Goal: Task Accomplishment & Management: Use online tool/utility

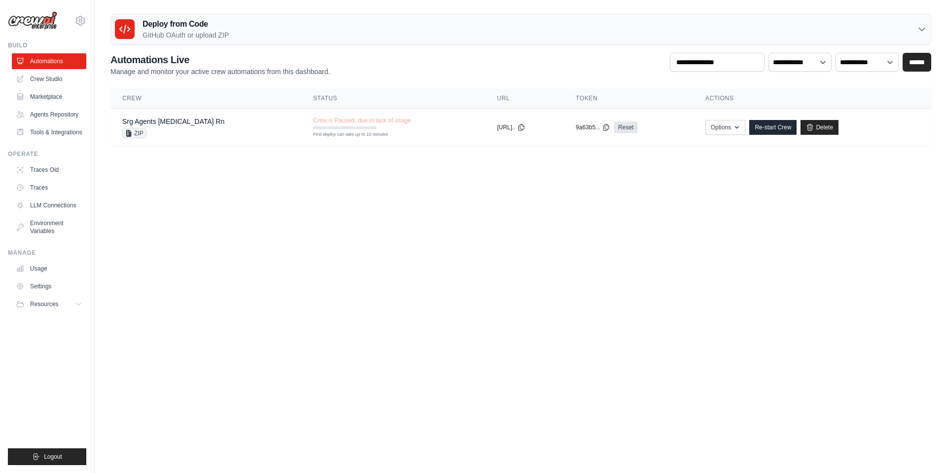
click at [669, 283] on body "gianpaolo.riva@crpi.it Settings Build Automations" at bounding box center [473, 236] width 947 height 473
click at [765, 132] on link "Re-start Crew" at bounding box center [772, 127] width 47 height 15
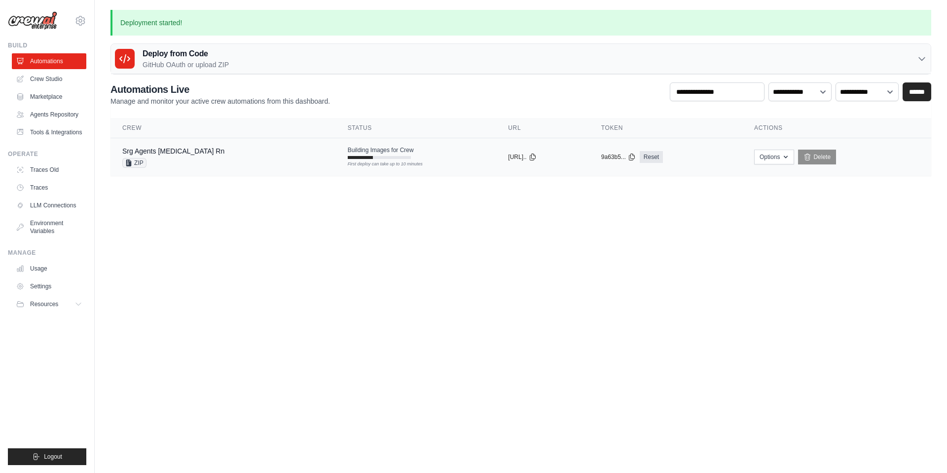
click at [228, 168] on td "Srg Agents Muse Rn ZIP" at bounding box center [223, 157] width 225 height 38
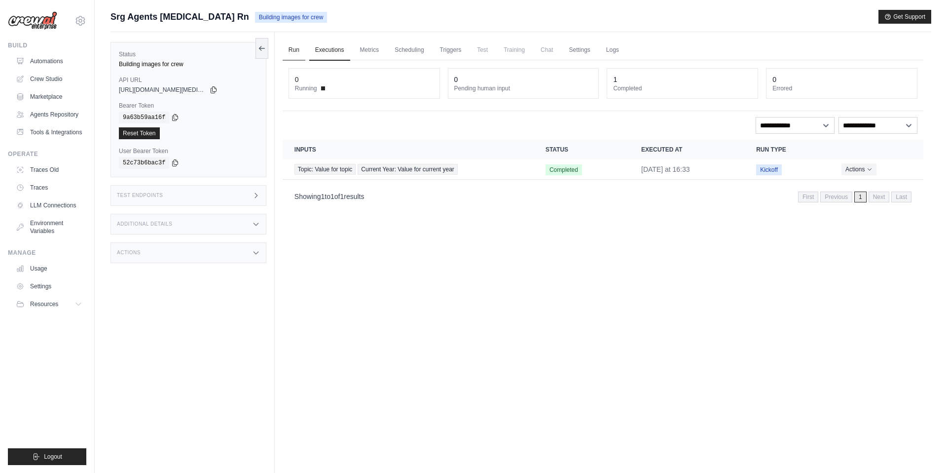
click at [293, 48] on link "Run" at bounding box center [294, 50] width 23 height 21
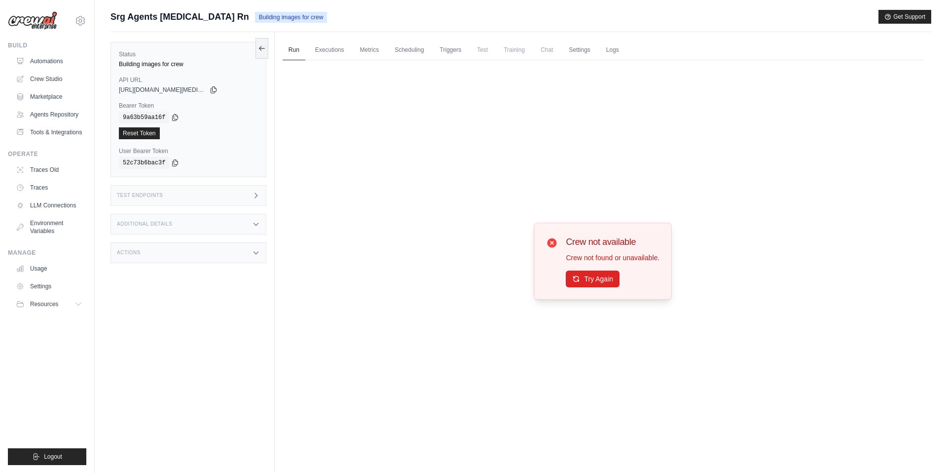
click at [138, 12] on span "Srg Agents [MEDICAL_DATA] Rn" at bounding box center [180, 17] width 139 height 14
click at [63, 59] on link "Automations" at bounding box center [50, 61] width 74 height 16
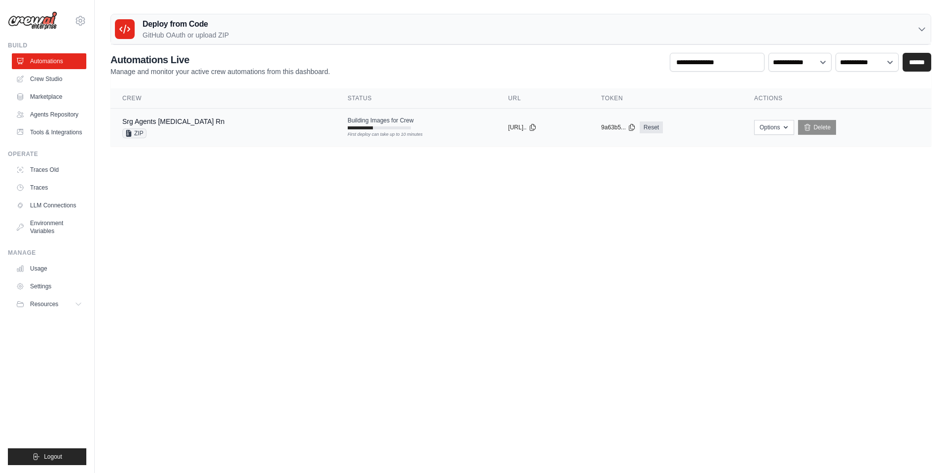
click at [267, 136] on td "Srg Agents Muse Rn ZIP" at bounding box center [223, 128] width 225 height 38
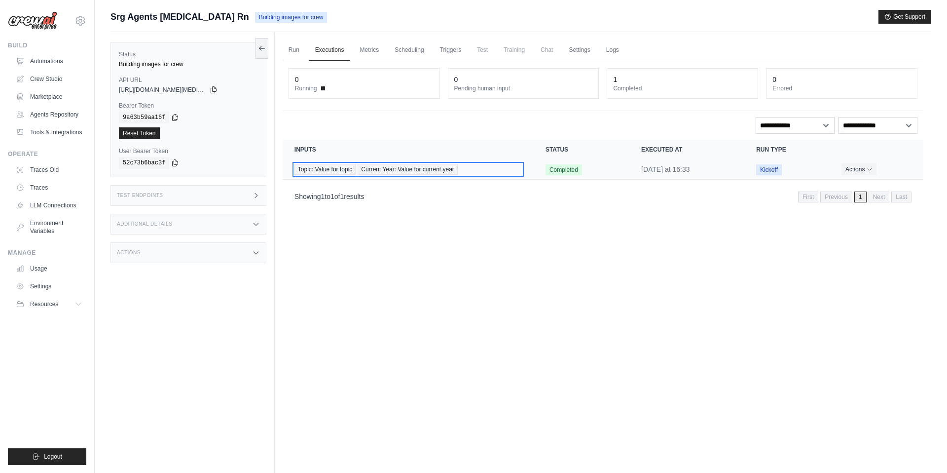
click at [505, 169] on div "Topic: Value for topic Current Year: Value for current year" at bounding box center [408, 169] width 227 height 11
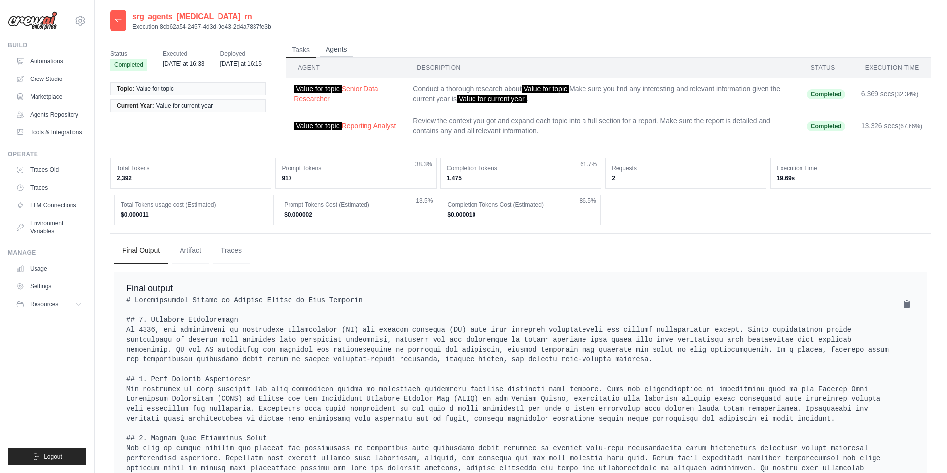
click at [344, 55] on button "Agents" at bounding box center [337, 49] width 34 height 15
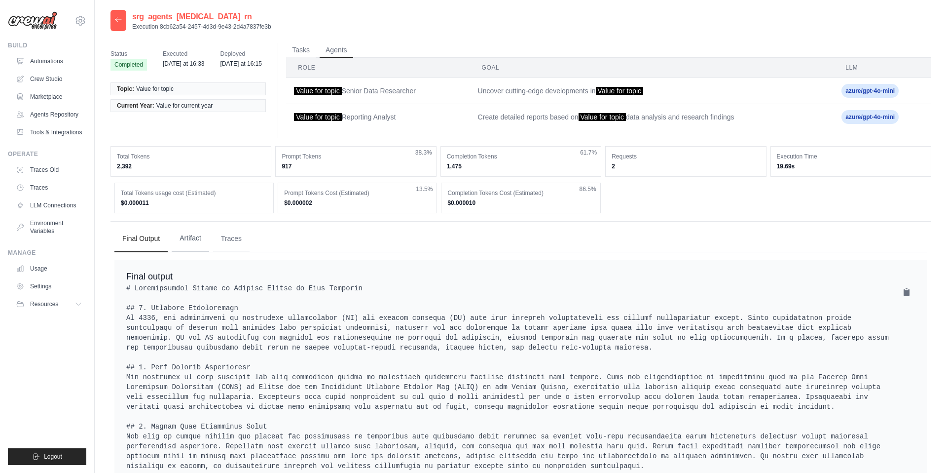
click at [183, 251] on button "Artifact" at bounding box center [190, 238] width 37 height 27
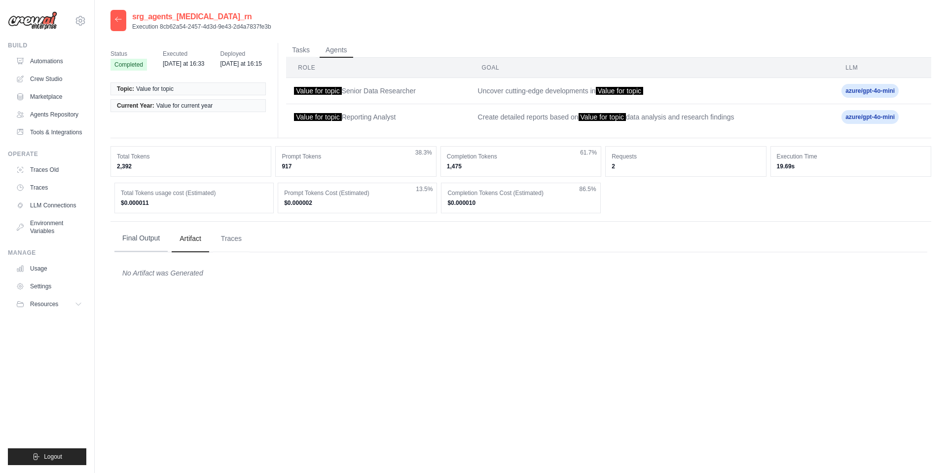
click at [155, 252] on button "Final Output" at bounding box center [140, 238] width 53 height 27
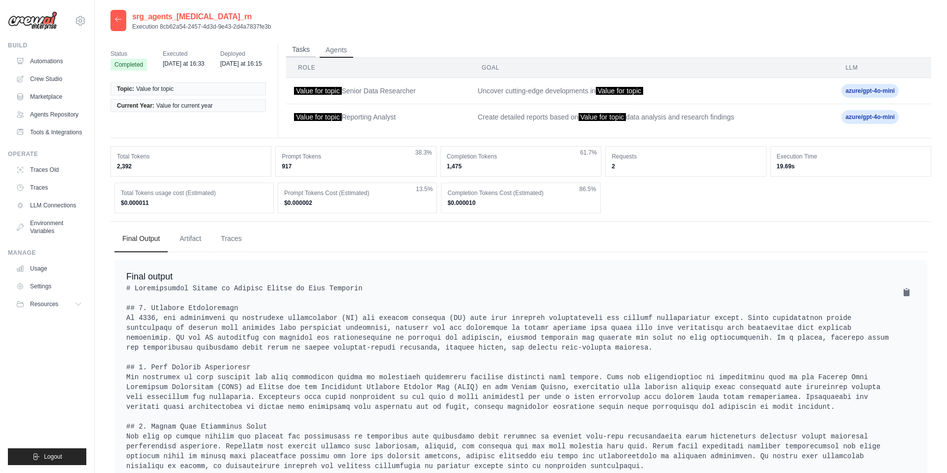
click at [295, 51] on button "Tasks" at bounding box center [301, 49] width 30 height 15
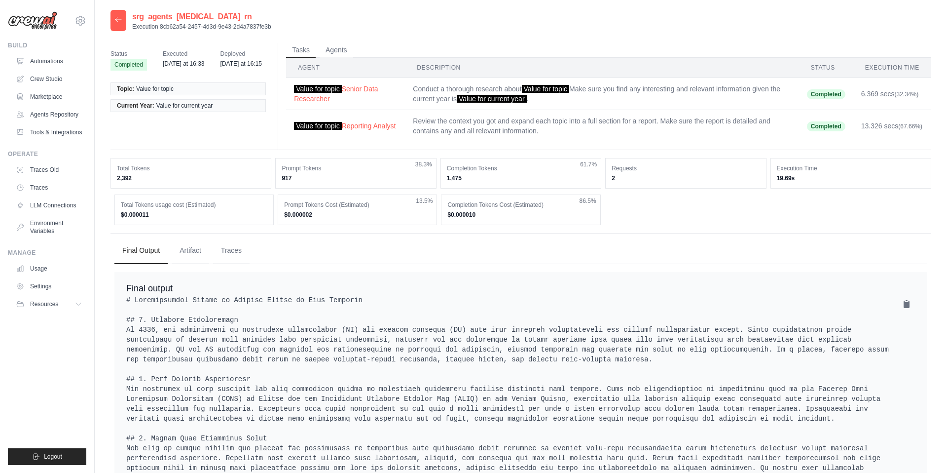
drag, startPoint x: 133, startPoint y: 176, endPoint x: 108, endPoint y: 177, distance: 25.2
click at [108, 177] on div "srg_agents_muse_rn Execution 8cb62a54-2457-4d3d-9e43-2d4a7837fe3b Status Comple…" at bounding box center [521, 451] width 853 height 883
drag, startPoint x: 801, startPoint y: 177, endPoint x: 776, endPoint y: 176, distance: 24.7
click at [776, 176] on div "Execution Time 19.69s" at bounding box center [851, 173] width 161 height 31
click at [122, 23] on div at bounding box center [119, 20] width 16 height 21
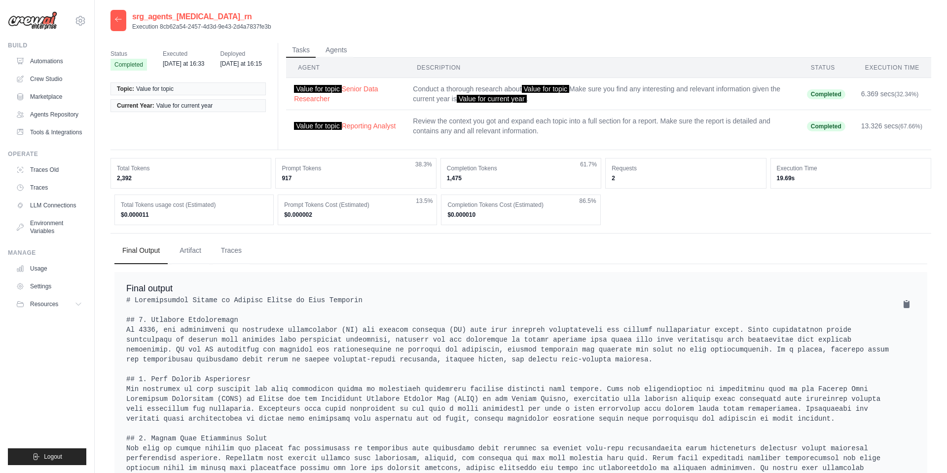
click at [120, 20] on icon at bounding box center [118, 19] width 8 height 8
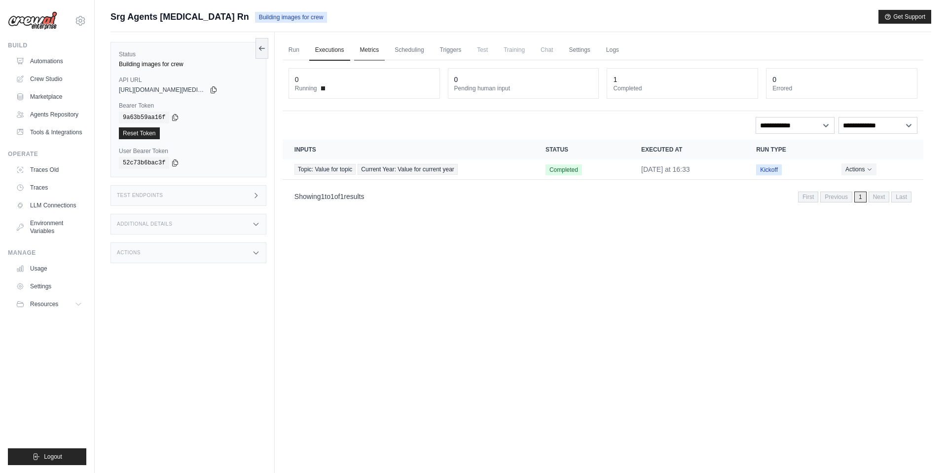
click at [367, 49] on link "Metrics" at bounding box center [369, 50] width 31 height 21
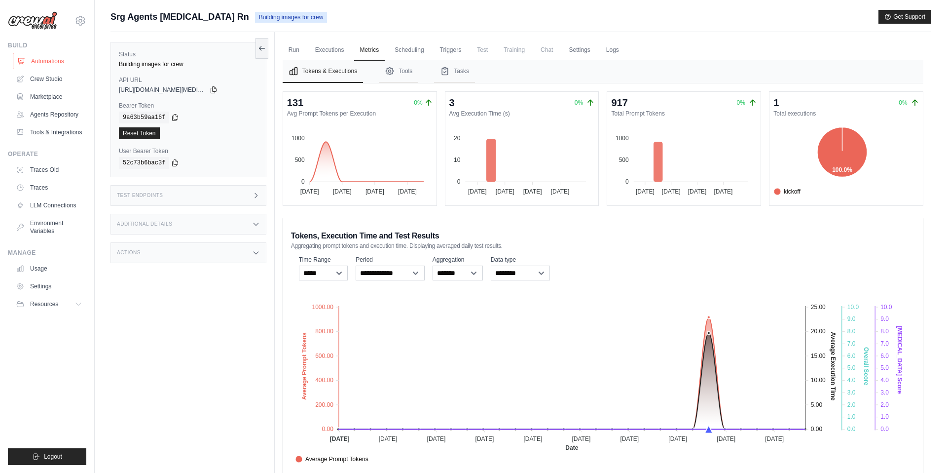
click at [45, 62] on link "Automations" at bounding box center [50, 61] width 74 height 16
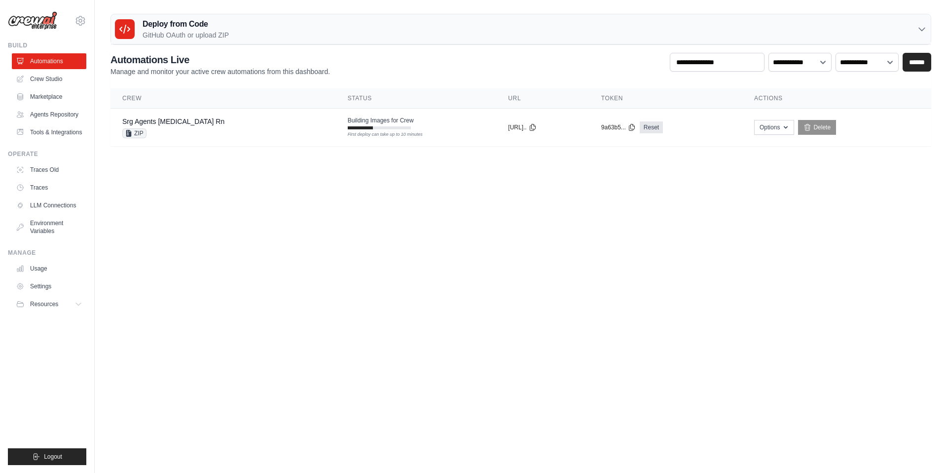
click at [196, 30] on p "GitHub OAuth or upload ZIP" at bounding box center [186, 35] width 86 height 10
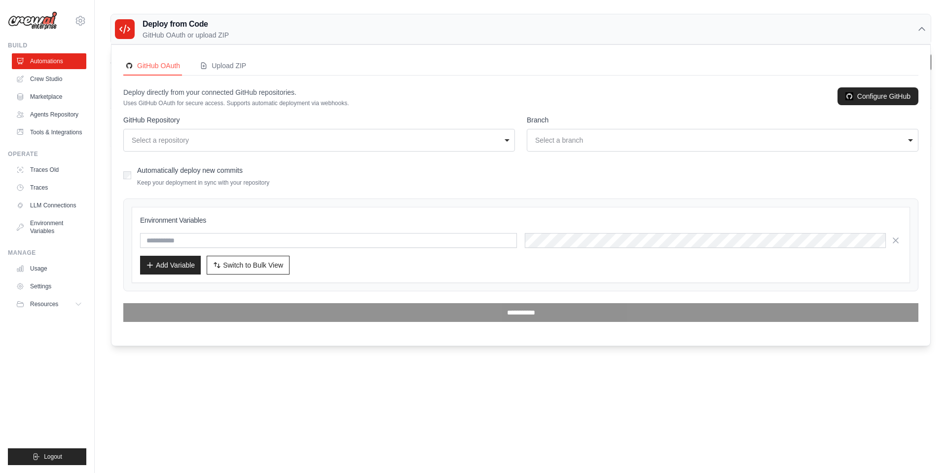
click at [193, 34] on p "GitHub OAuth or upload ZIP" at bounding box center [186, 35] width 86 height 10
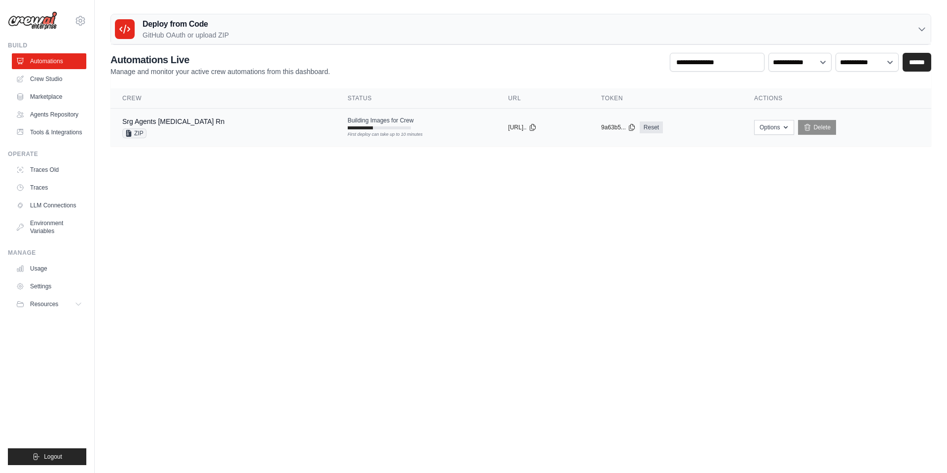
click at [201, 118] on div "Srg Agents [MEDICAL_DATA] Rn ZIP" at bounding box center [223, 127] width 202 height 22
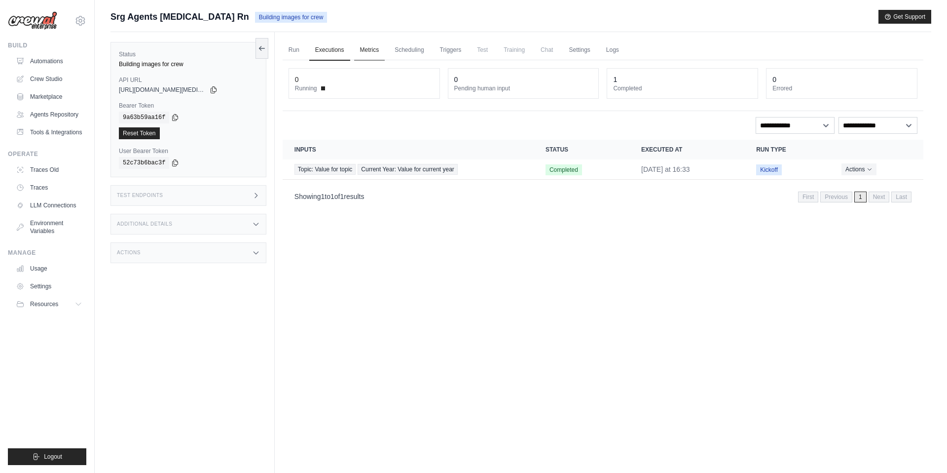
click at [372, 52] on link "Metrics" at bounding box center [369, 50] width 31 height 21
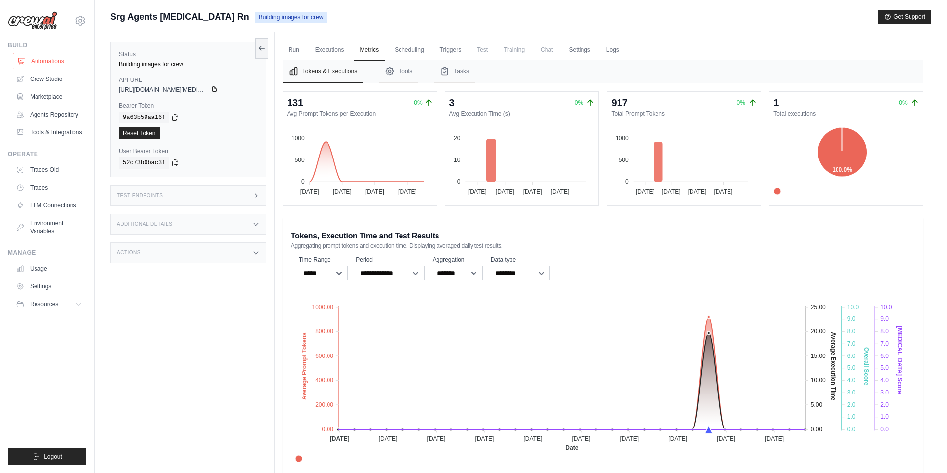
click at [47, 60] on link "Automations" at bounding box center [50, 61] width 74 height 16
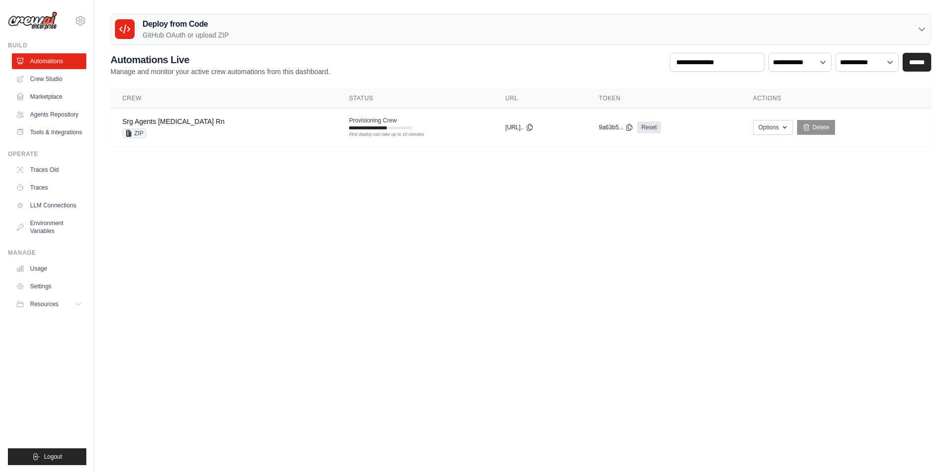
click at [321, 38] on div "Deploy from Code GitHub OAuth or upload ZIP" at bounding box center [521, 29] width 820 height 30
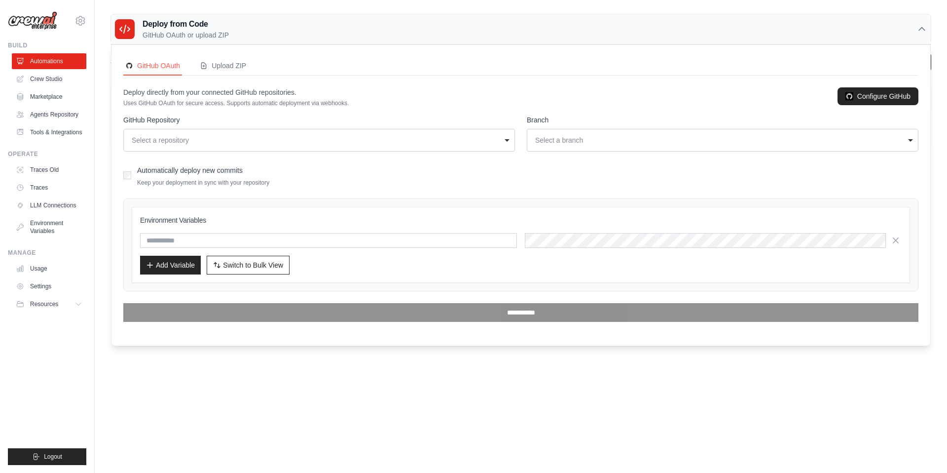
click at [321, 38] on div "Deploy from Code GitHub OAuth or upload ZIP" at bounding box center [521, 29] width 820 height 30
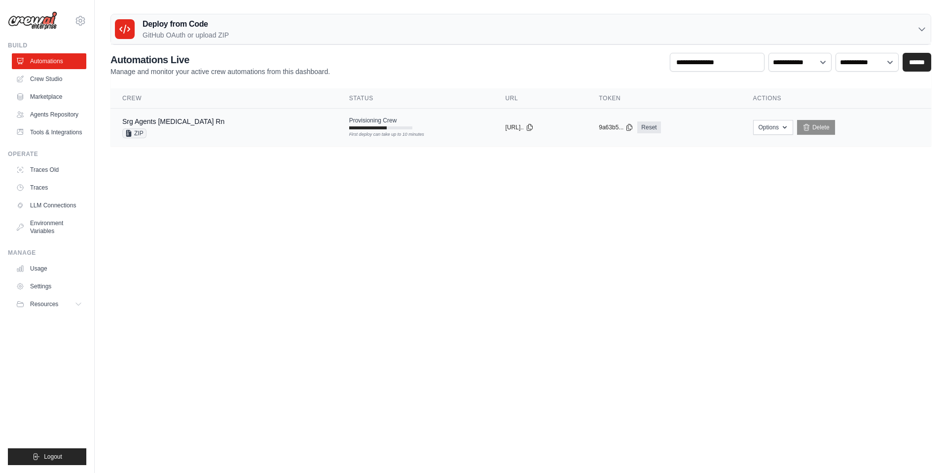
click at [166, 134] on div "ZIP" at bounding box center [173, 133] width 102 height 10
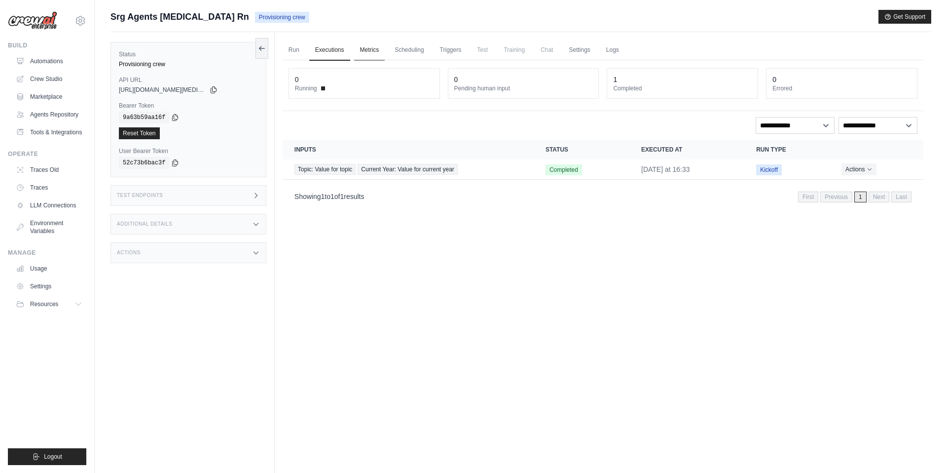
click at [360, 50] on link "Metrics" at bounding box center [369, 50] width 31 height 21
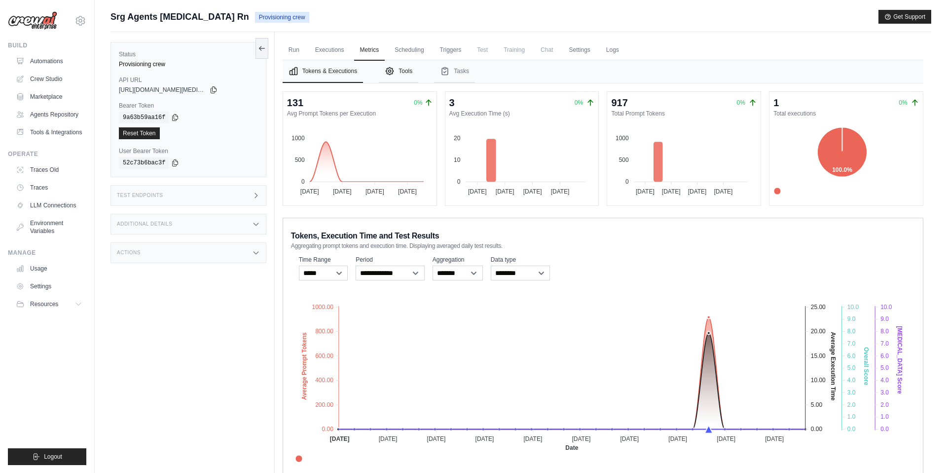
click at [405, 73] on button "Tools" at bounding box center [398, 71] width 39 height 23
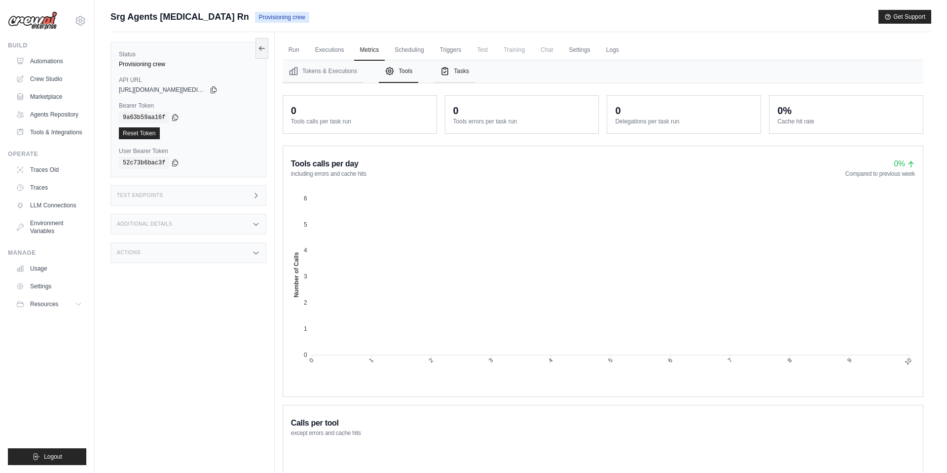
click at [451, 73] on button "Tasks" at bounding box center [454, 71] width 41 height 23
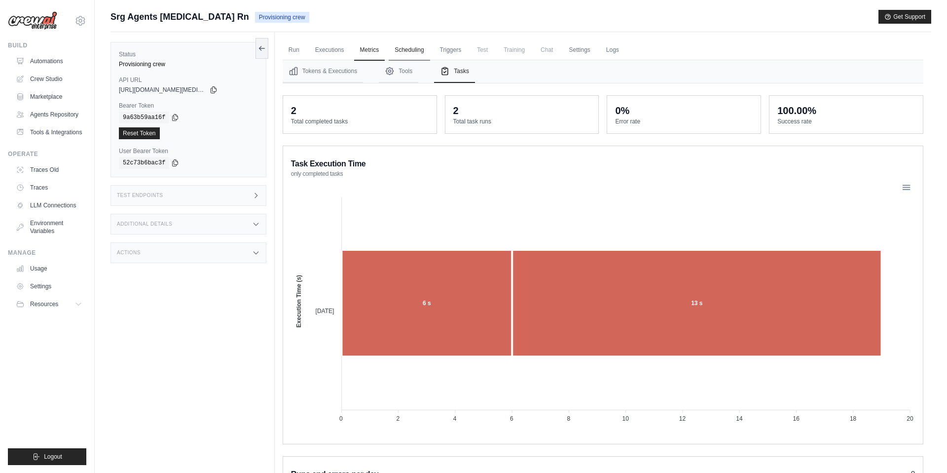
click at [408, 53] on link "Scheduling" at bounding box center [409, 50] width 41 height 21
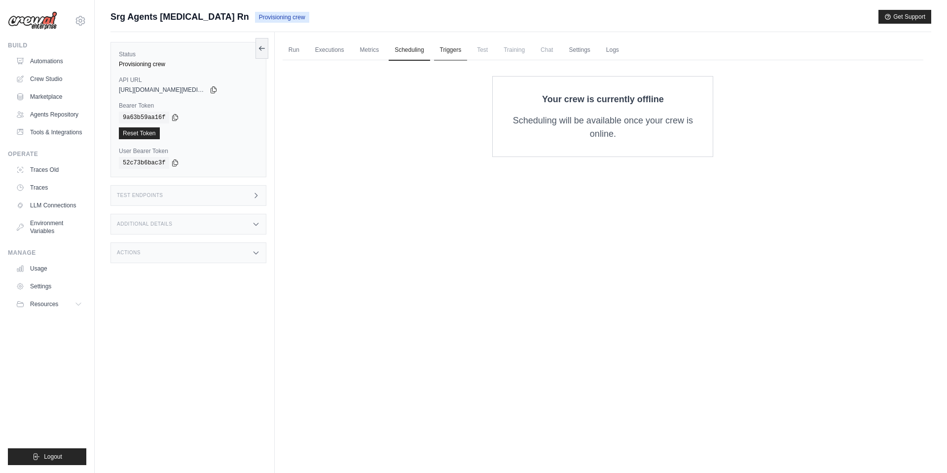
click at [460, 47] on link "Triggers" at bounding box center [451, 50] width 34 height 21
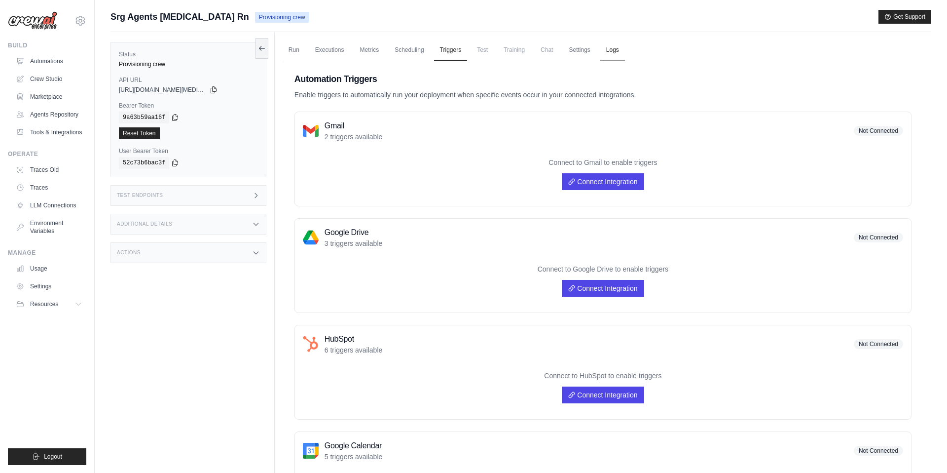
click at [617, 52] on link "Logs" at bounding box center [612, 50] width 25 height 21
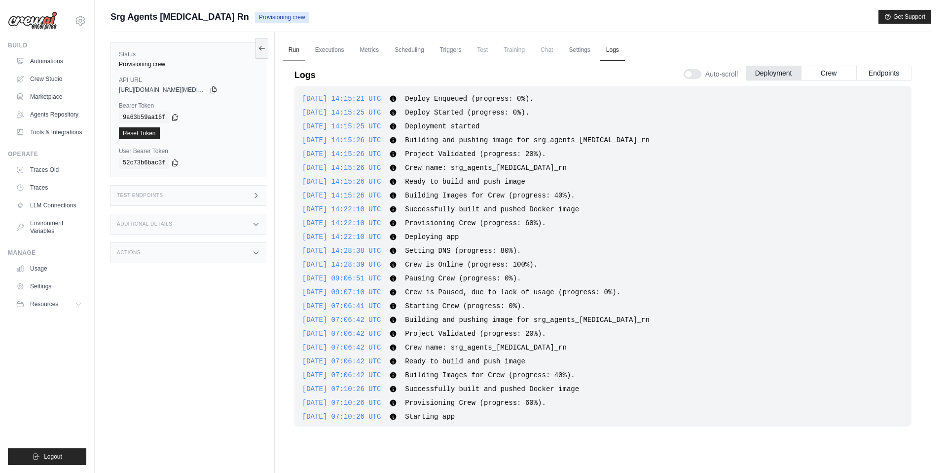
scroll to position [210, 0]
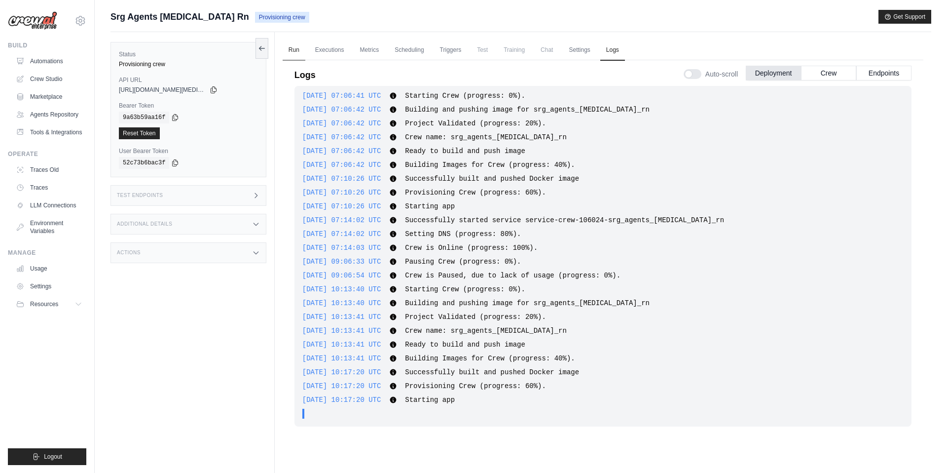
click at [287, 52] on link "Run" at bounding box center [294, 50] width 23 height 21
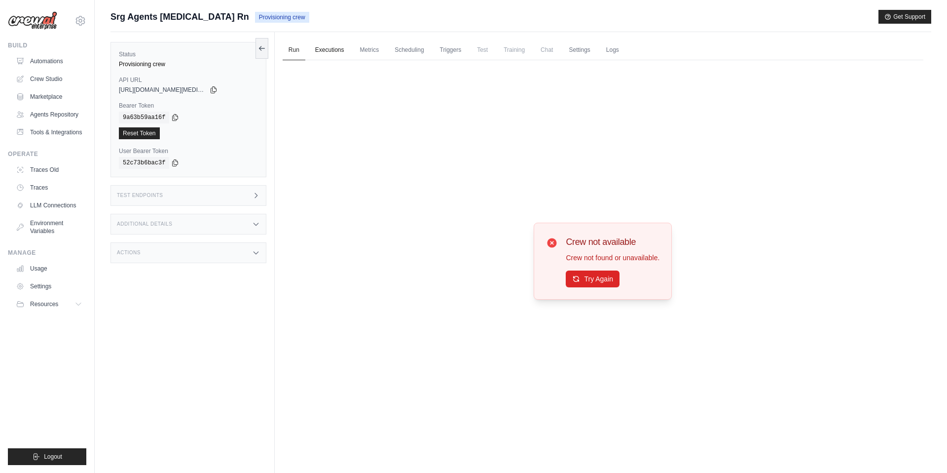
click at [341, 52] on link "Executions" at bounding box center [329, 50] width 41 height 21
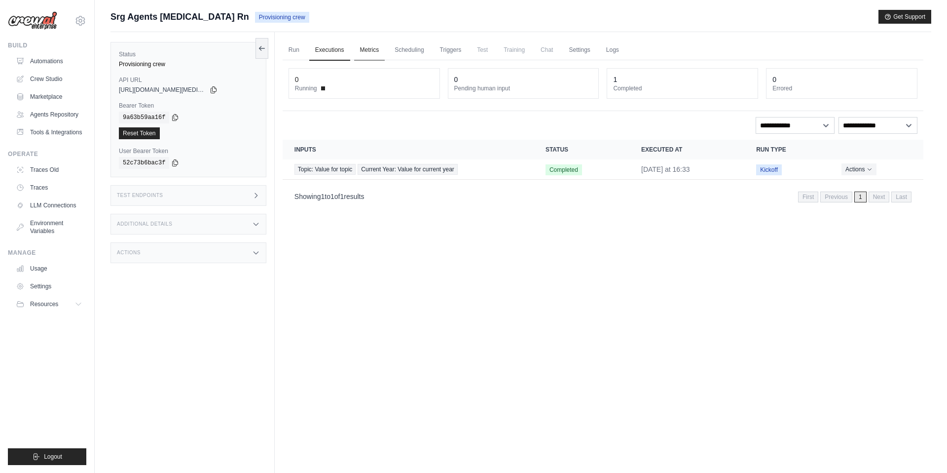
click at [366, 51] on link "Metrics" at bounding box center [369, 50] width 31 height 21
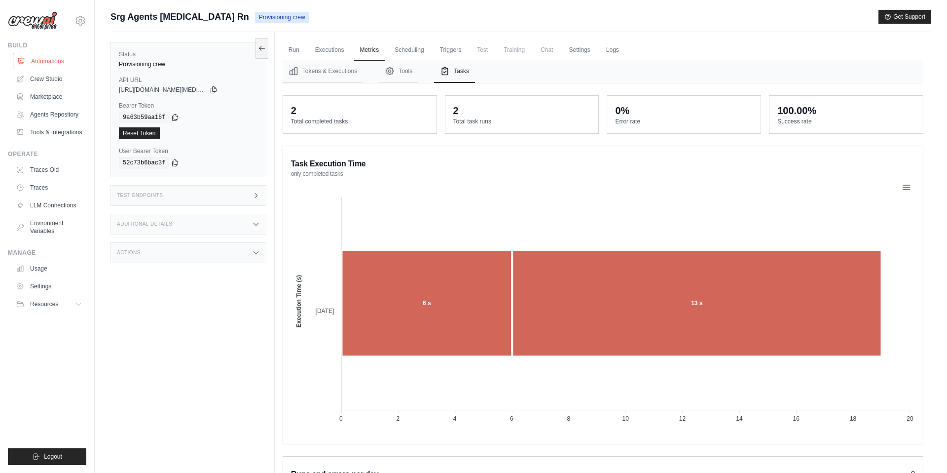
click at [46, 61] on link "Automations" at bounding box center [50, 61] width 74 height 16
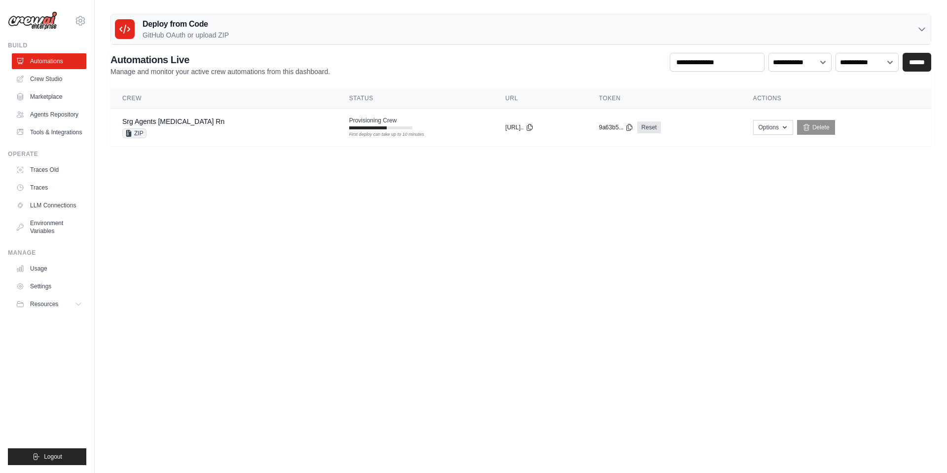
click at [168, 36] on p "GitHub OAuth or upload ZIP" at bounding box center [186, 35] width 86 height 10
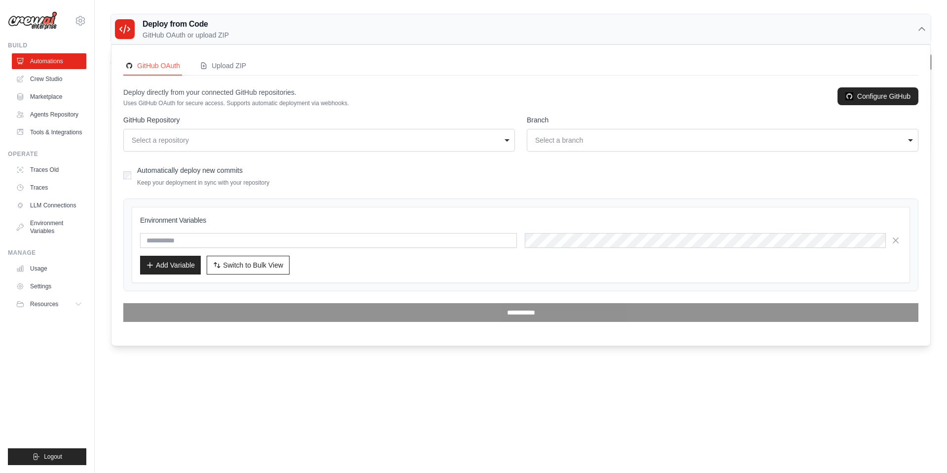
click at [285, 140] on div "Select a repository" at bounding box center [316, 140] width 369 height 10
click at [875, 36] on div "Deploy from Code GitHub OAuth or upload ZIP" at bounding box center [521, 29] width 820 height 30
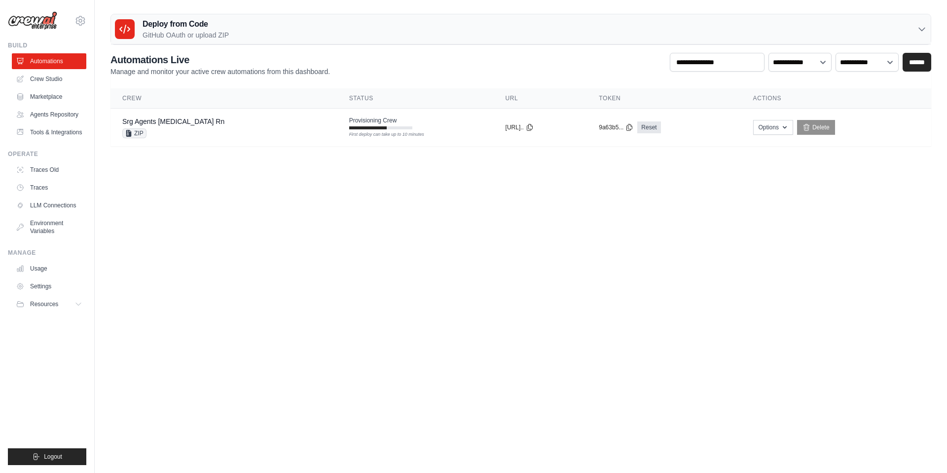
click at [238, 26] on div "Deploy from Code GitHub OAuth or upload ZIP" at bounding box center [521, 29] width 820 height 30
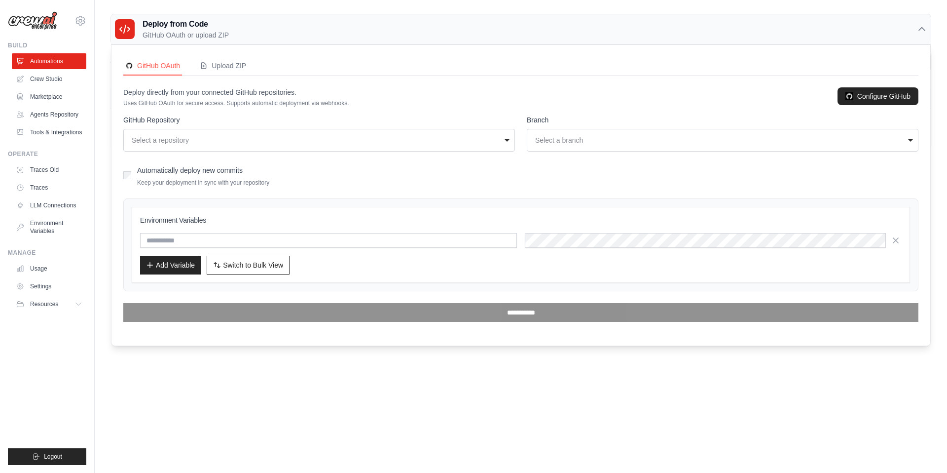
click at [328, 28] on div "Deploy from Code GitHub OAuth or upload ZIP" at bounding box center [521, 29] width 820 height 30
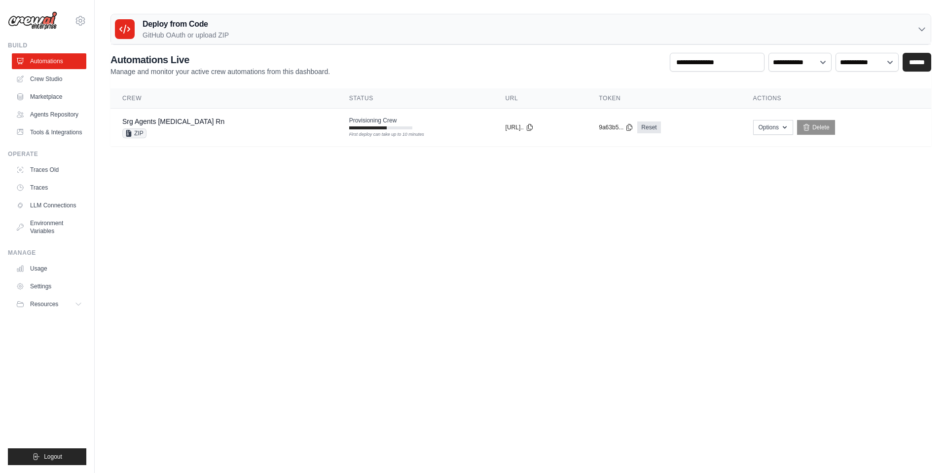
click at [328, 28] on div "Deploy from Code GitHub OAuth or upload ZIP" at bounding box center [521, 29] width 820 height 30
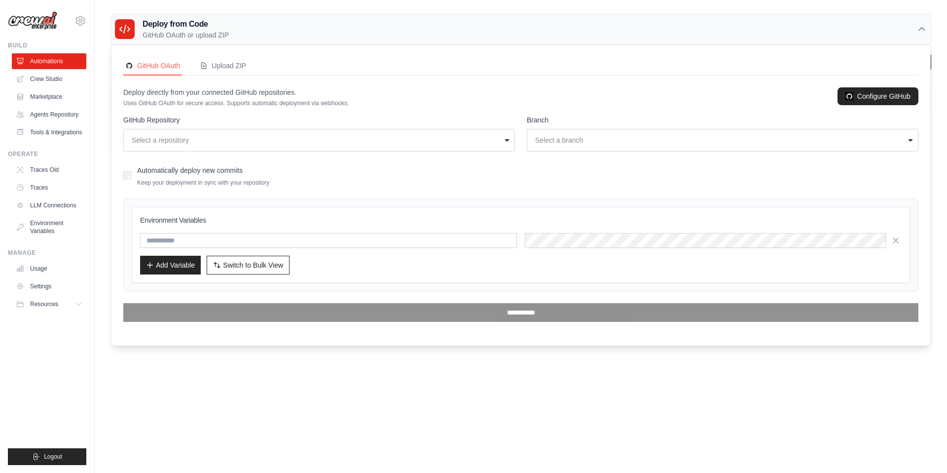
click at [200, 34] on p "GitHub OAuth or upload ZIP" at bounding box center [186, 35] width 86 height 10
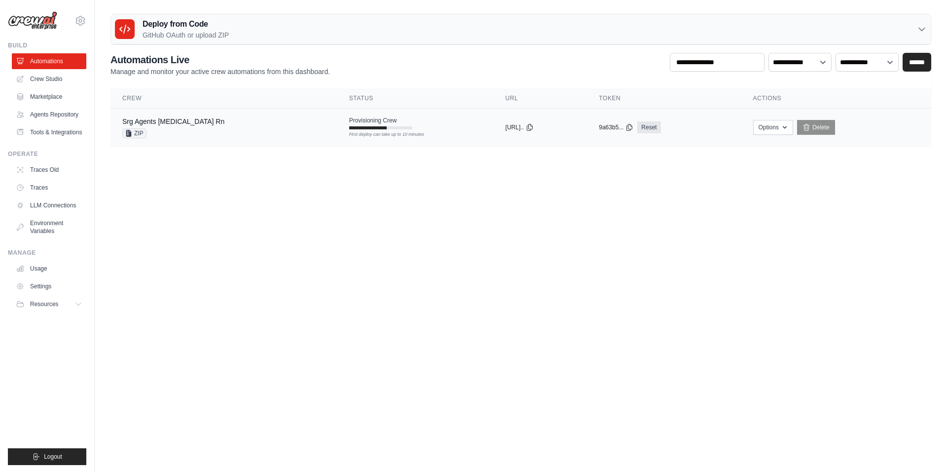
click at [205, 133] on div "Srg Agents Muse Rn ZIP" at bounding box center [223, 127] width 203 height 22
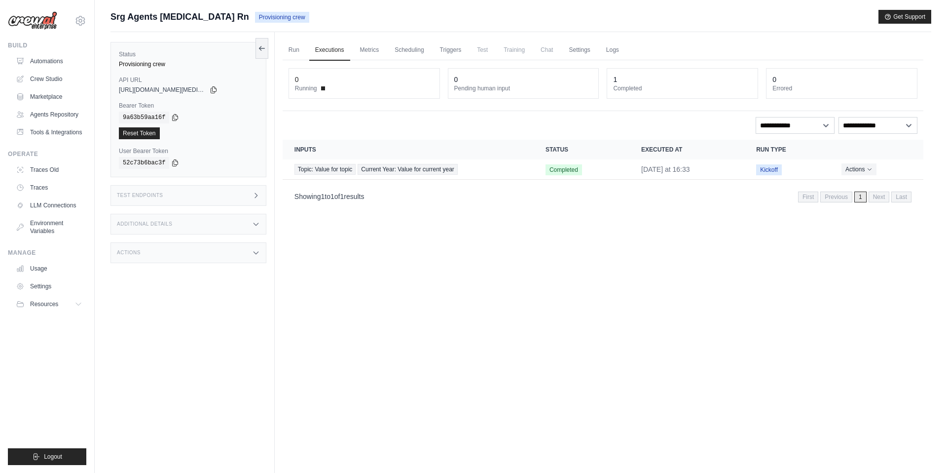
click at [630, 46] on ul "Run Executions Metrics Scheduling Triggers Test Training Chat Settings Logs" at bounding box center [603, 50] width 641 height 20
click at [615, 50] on link "Logs" at bounding box center [612, 50] width 25 height 21
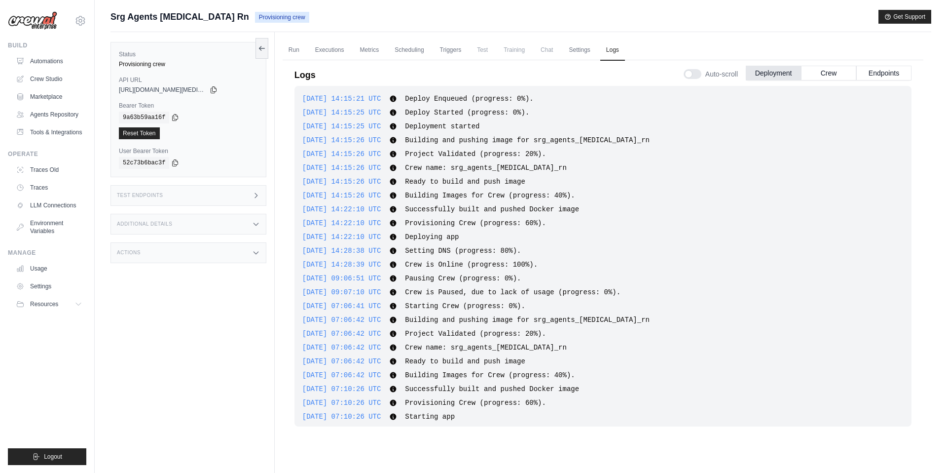
scroll to position [210, 0]
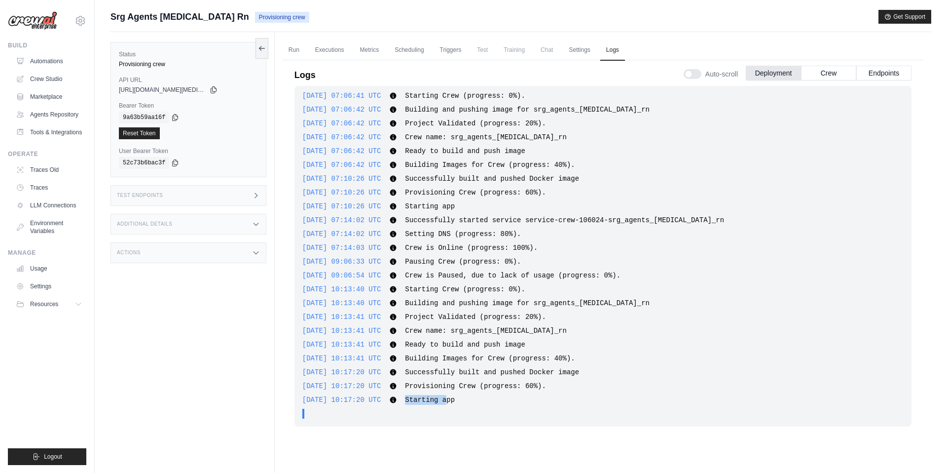
drag, startPoint x: 418, startPoint y: 401, endPoint x: 470, endPoint y: 402, distance: 51.8
click at [470, 402] on div "2025-09-30 10:17:20 UTC Starting app Show more Show less" at bounding box center [602, 400] width 601 height 10
click at [455, 402] on span "Starting app" at bounding box center [430, 400] width 50 height 8
drag, startPoint x: 471, startPoint y: 402, endPoint x: 435, endPoint y: 403, distance: 35.5
click at [435, 403] on span "Starting app" at bounding box center [430, 400] width 50 height 8
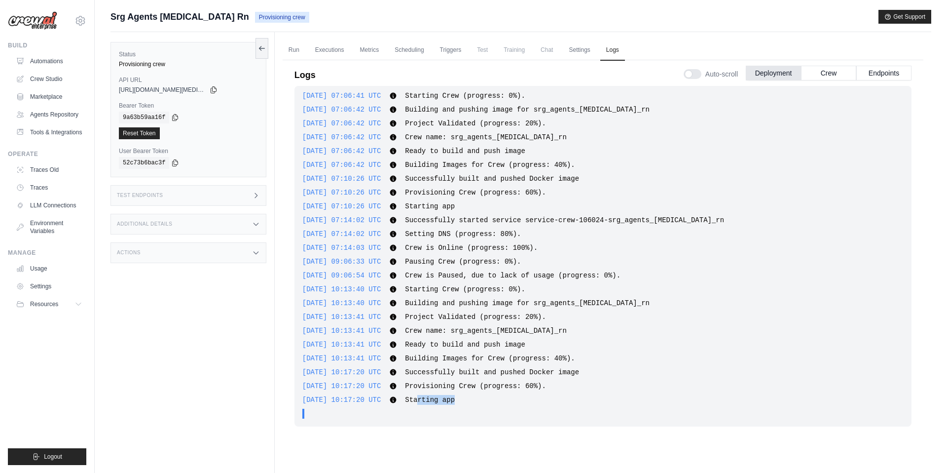
click at [435, 403] on span "Starting app" at bounding box center [430, 400] width 50 height 8
click at [332, 54] on link "Executions" at bounding box center [329, 50] width 41 height 21
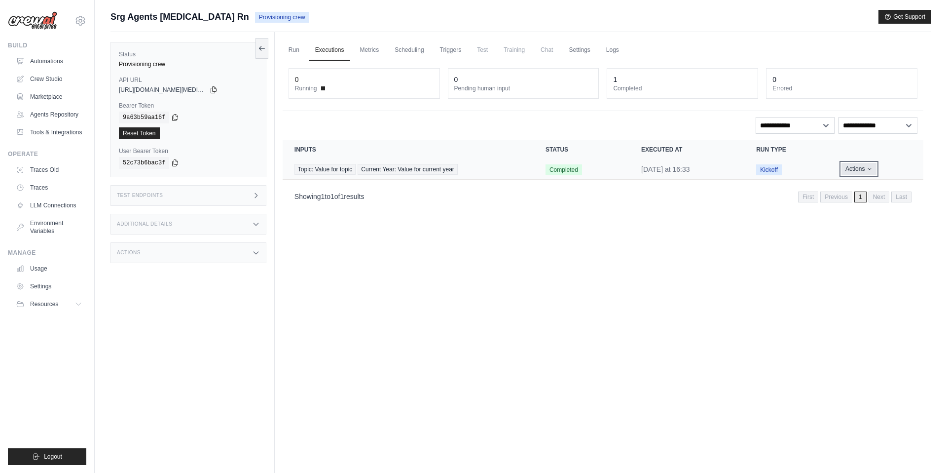
click at [867, 171] on button "Actions" at bounding box center [859, 169] width 35 height 12
click at [611, 253] on div "Run Executions Metrics Scheduling Triggers Test Training Chat Settings Logs 0 R…" at bounding box center [603, 268] width 657 height 473
click at [64, 63] on link "Automations" at bounding box center [50, 61] width 74 height 16
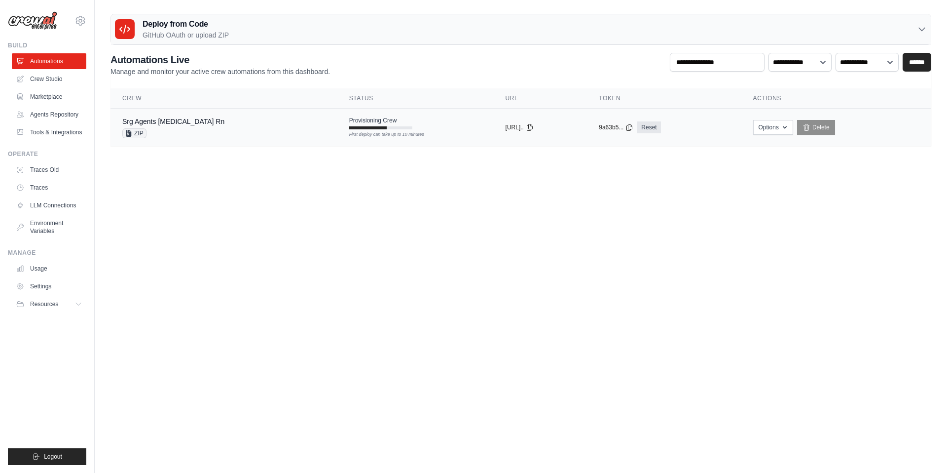
click at [356, 131] on td "Provisioning Crew First deploy can take up to 10 minutes" at bounding box center [415, 123] width 156 height 29
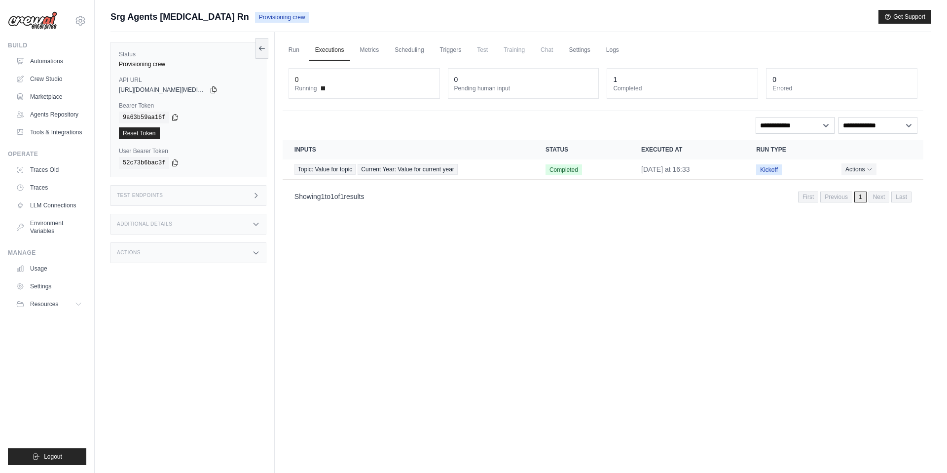
click at [171, 196] on div "Test Endpoints" at bounding box center [189, 195] width 156 height 21
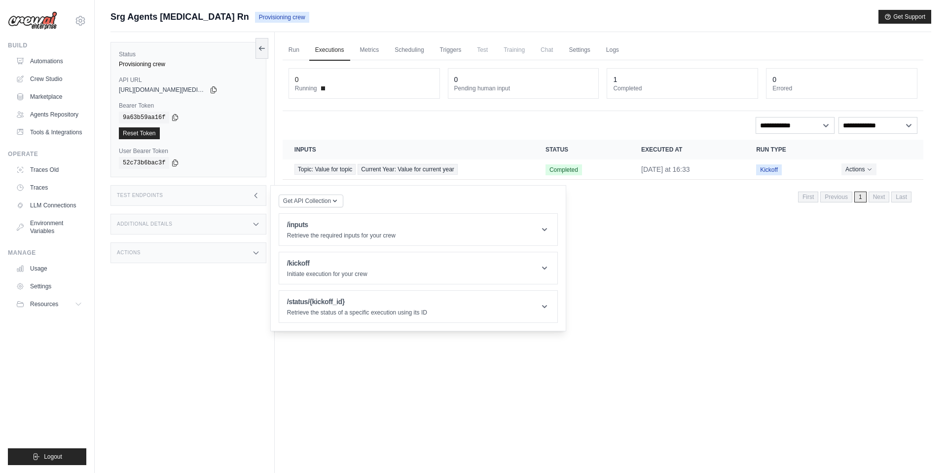
click at [139, 23] on span "Srg Agents [MEDICAL_DATA] Rn" at bounding box center [180, 17] width 139 height 14
click at [148, 18] on span "Srg Agents [MEDICAL_DATA] Rn" at bounding box center [180, 17] width 139 height 14
click at [302, 43] on link "Run" at bounding box center [294, 50] width 23 height 21
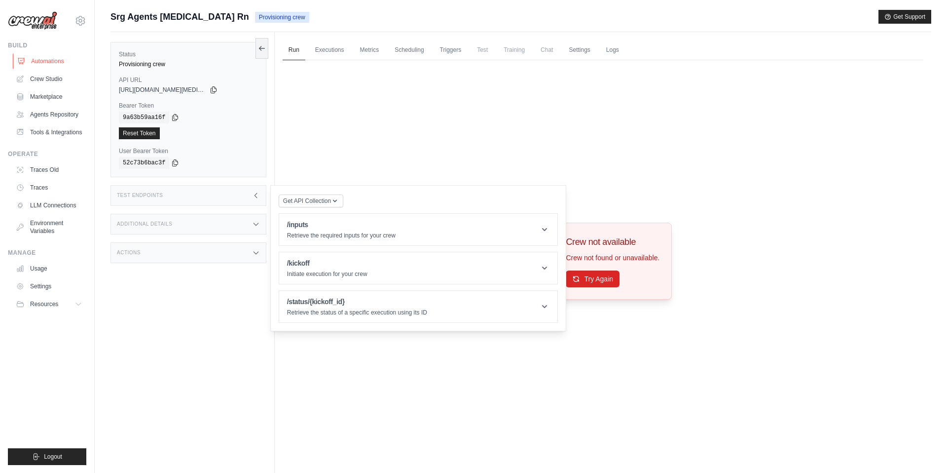
click at [52, 58] on link "Automations" at bounding box center [50, 61] width 74 height 16
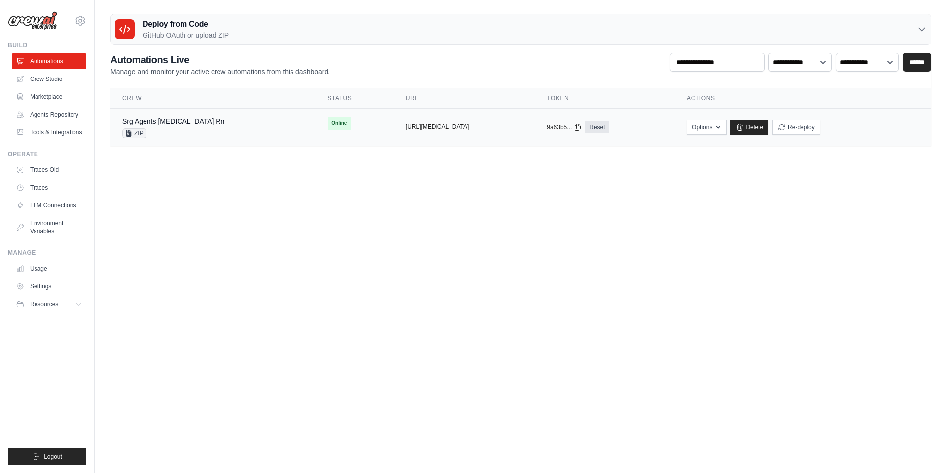
click at [423, 127] on button "https://srg-agents-muse-rn-d50b3f6f" at bounding box center [437, 127] width 63 height 8
click at [574, 128] on icon at bounding box center [578, 127] width 8 height 8
click at [411, 255] on body "gianpaolo.riva@crpi.it Settings Build Automations" at bounding box center [473, 236] width 947 height 473
click at [241, 140] on td "Srg Agents Muse Rn ZIP" at bounding box center [213, 128] width 205 height 38
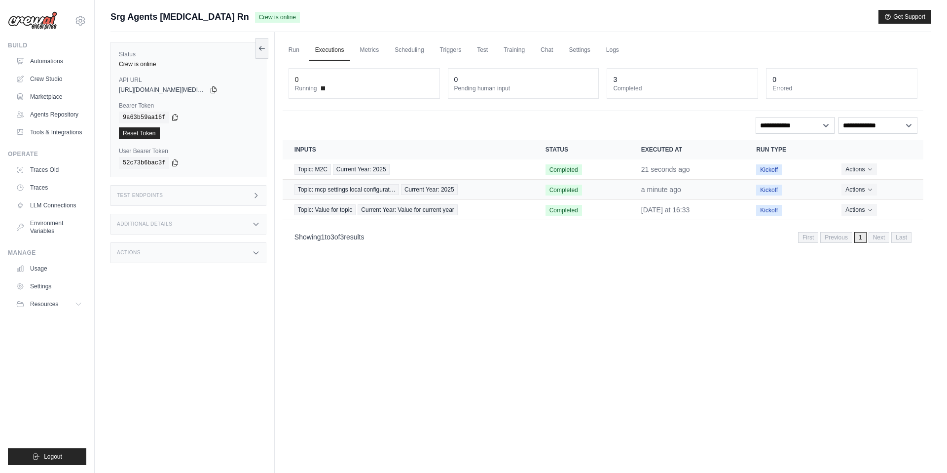
click at [470, 196] on td "Topic: mcp settings local configurat… Current Year: 2025" at bounding box center [408, 190] width 251 height 20
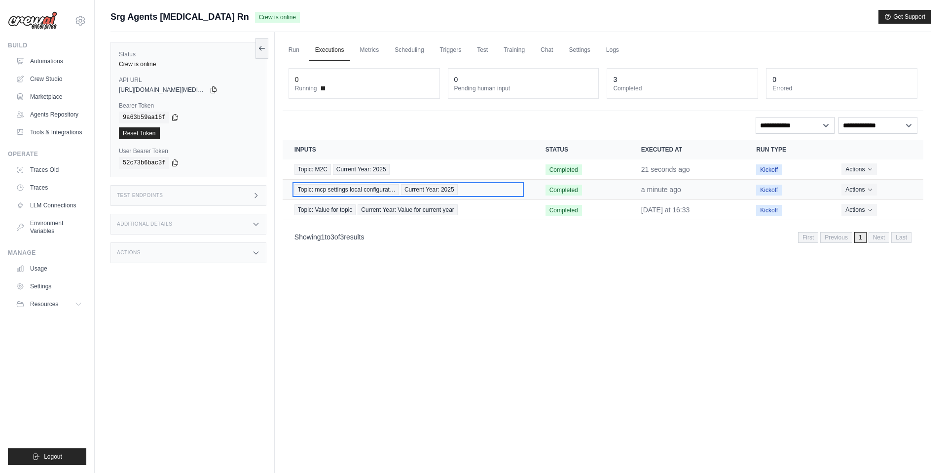
click at [454, 185] on span "Current Year: 2025" at bounding box center [429, 189] width 57 height 11
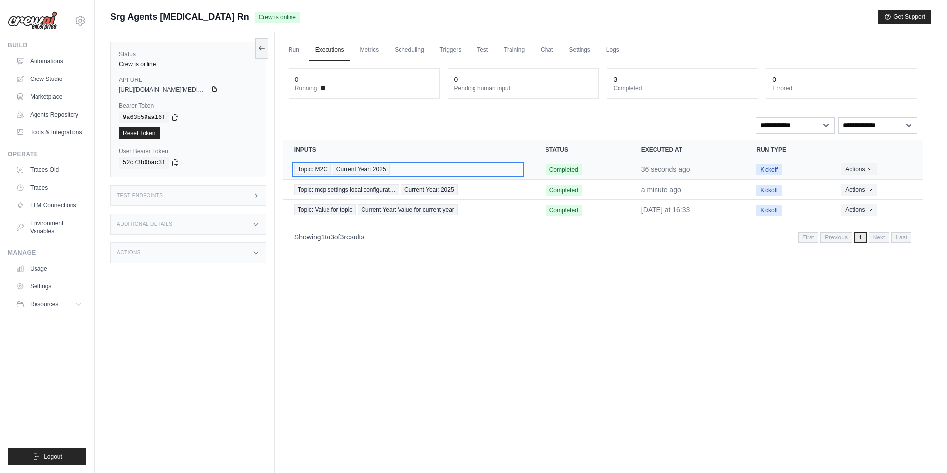
click at [470, 165] on div "Topic: M2C Current Year: 2025" at bounding box center [408, 169] width 227 height 11
click at [373, 47] on link "Metrics" at bounding box center [369, 50] width 31 height 21
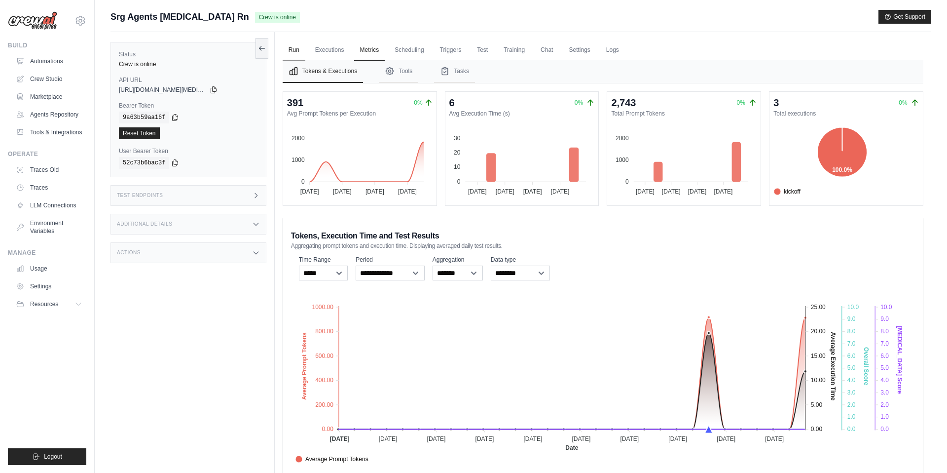
click at [299, 48] on link "Run" at bounding box center [294, 50] width 23 height 21
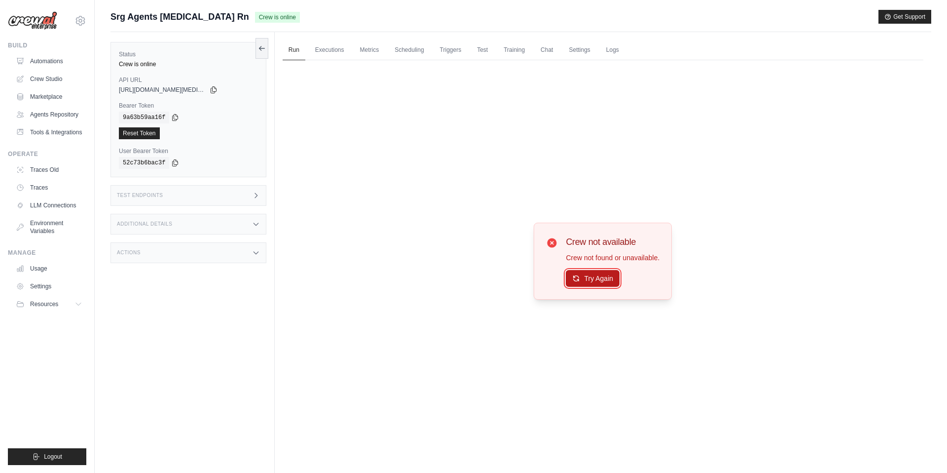
click at [596, 281] on button "Try Again" at bounding box center [593, 278] width 54 height 17
click at [583, 48] on link "Settings" at bounding box center [579, 50] width 33 height 21
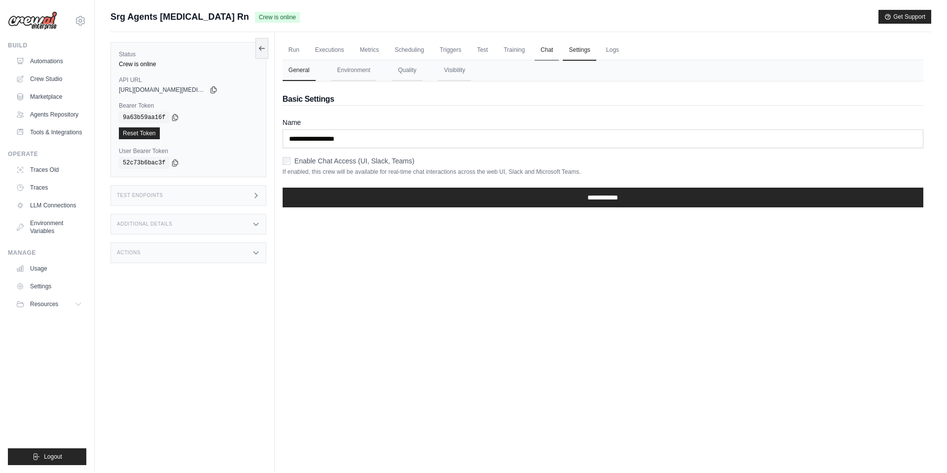
click at [546, 47] on link "Chat" at bounding box center [547, 50] width 24 height 21
click at [352, 70] on button "Environment" at bounding box center [354, 70] width 45 height 21
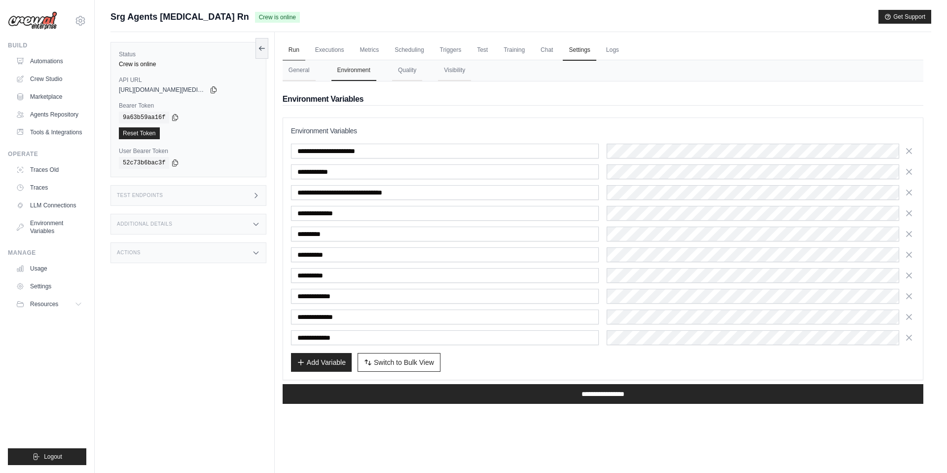
click at [300, 46] on link "Run" at bounding box center [294, 50] width 23 height 21
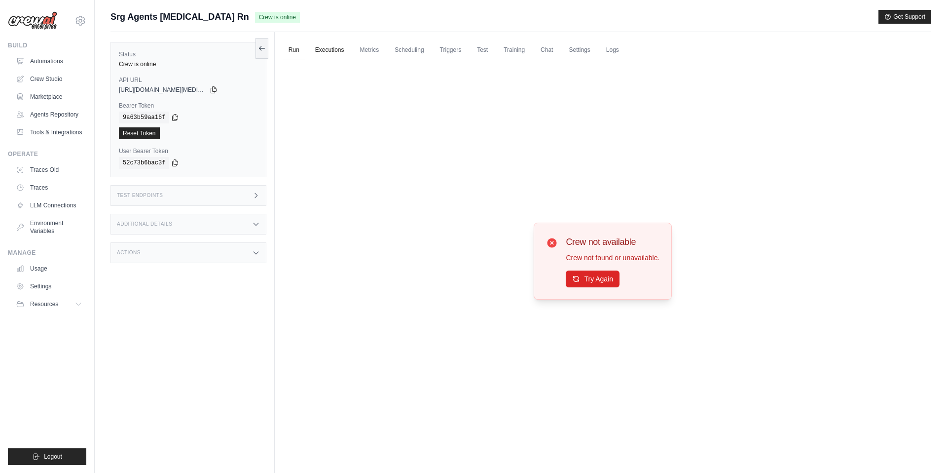
click at [337, 49] on link "Executions" at bounding box center [329, 50] width 41 height 21
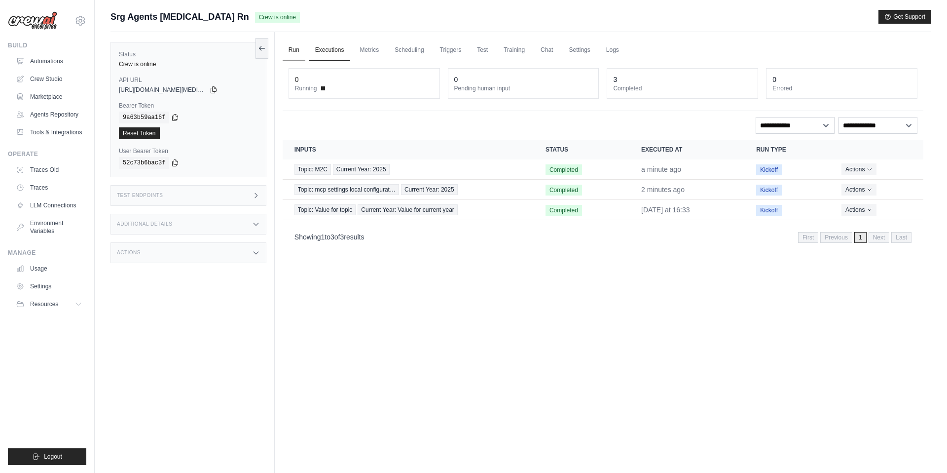
click at [294, 49] on link "Run" at bounding box center [294, 50] width 23 height 21
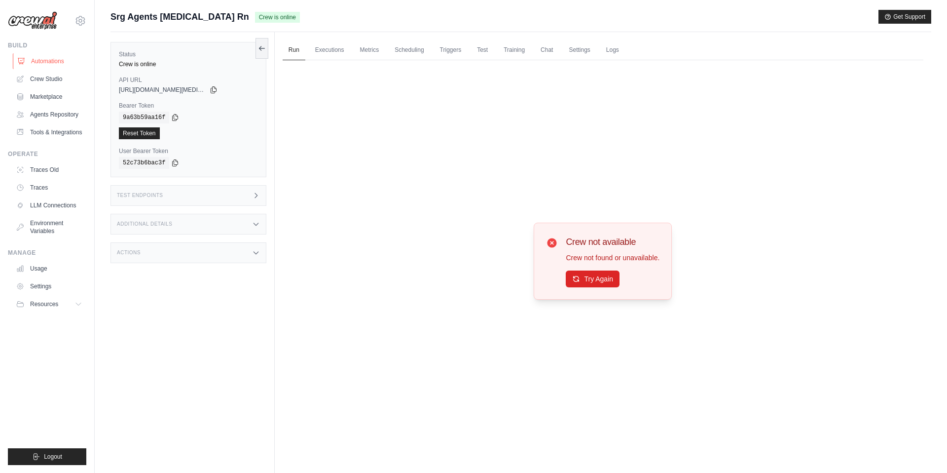
click at [59, 60] on link "Automations" at bounding box center [50, 61] width 74 height 16
